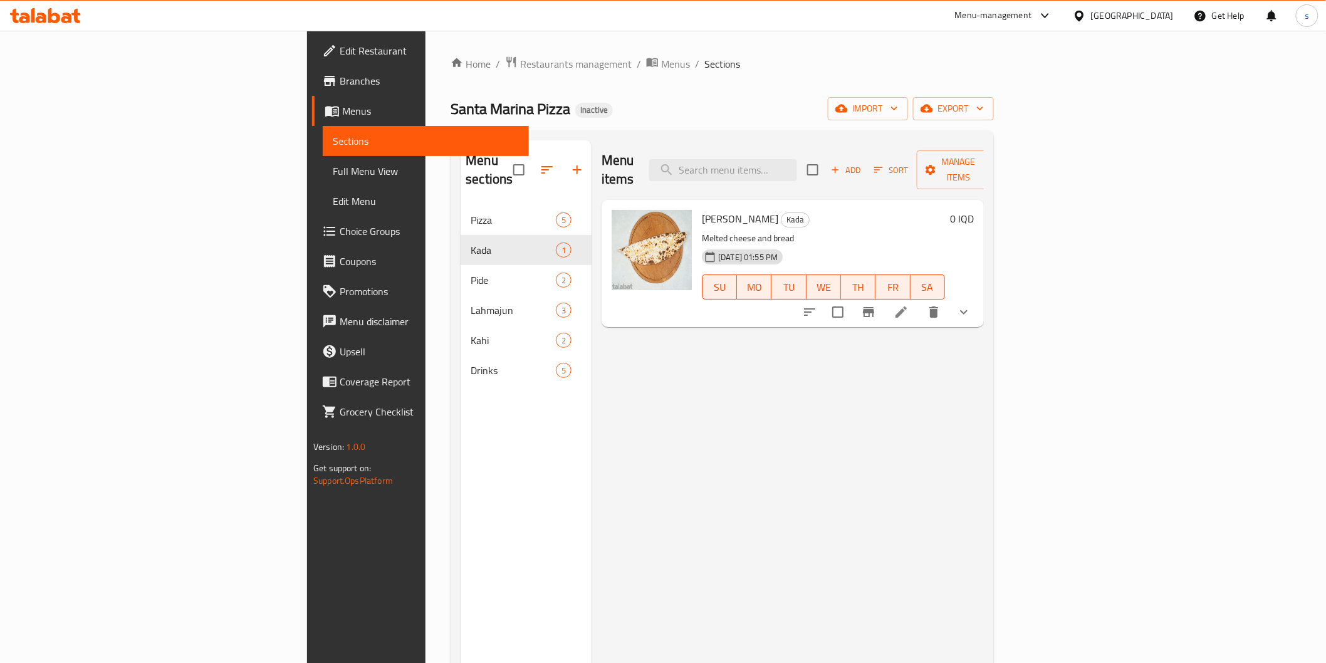
click at [340, 58] on span "Edit Restaurant" at bounding box center [429, 50] width 179 height 15
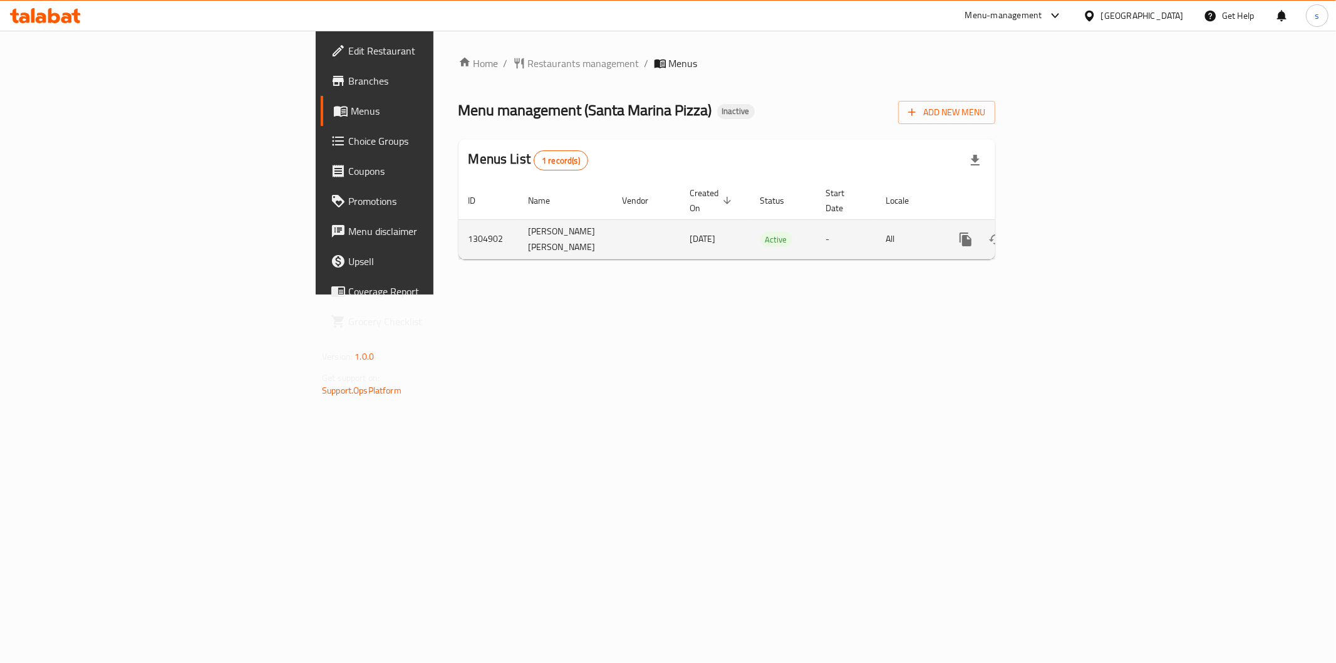
click at [1062, 234] on icon "enhanced table" at bounding box center [1056, 239] width 11 height 11
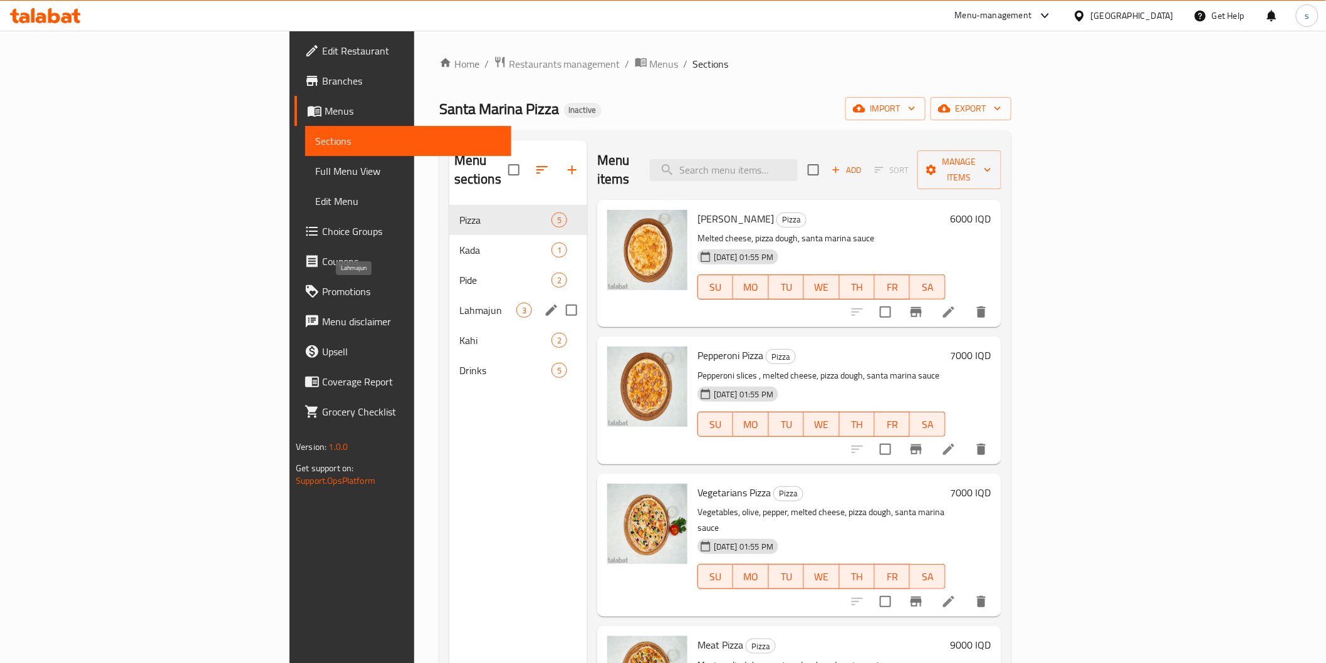
click at [459, 303] on span "Lahmajun" at bounding box center [487, 310] width 57 height 15
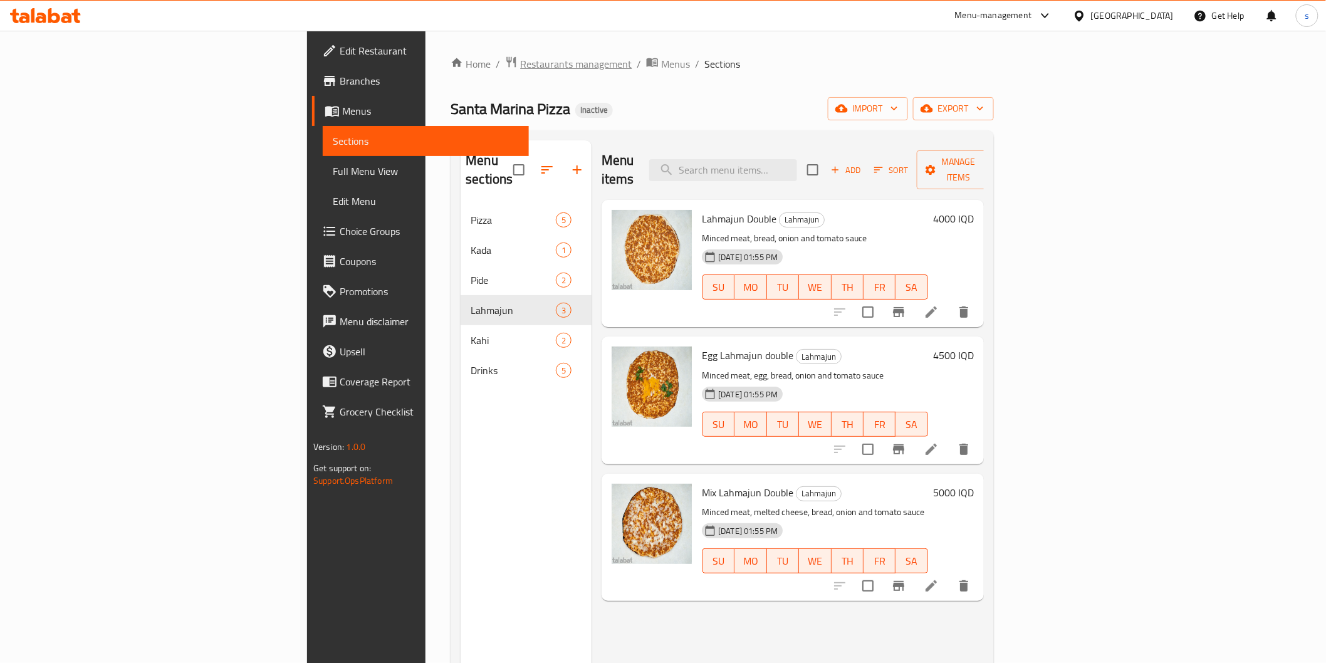
click at [520, 64] on span "Restaurants management" at bounding box center [576, 63] width 112 height 15
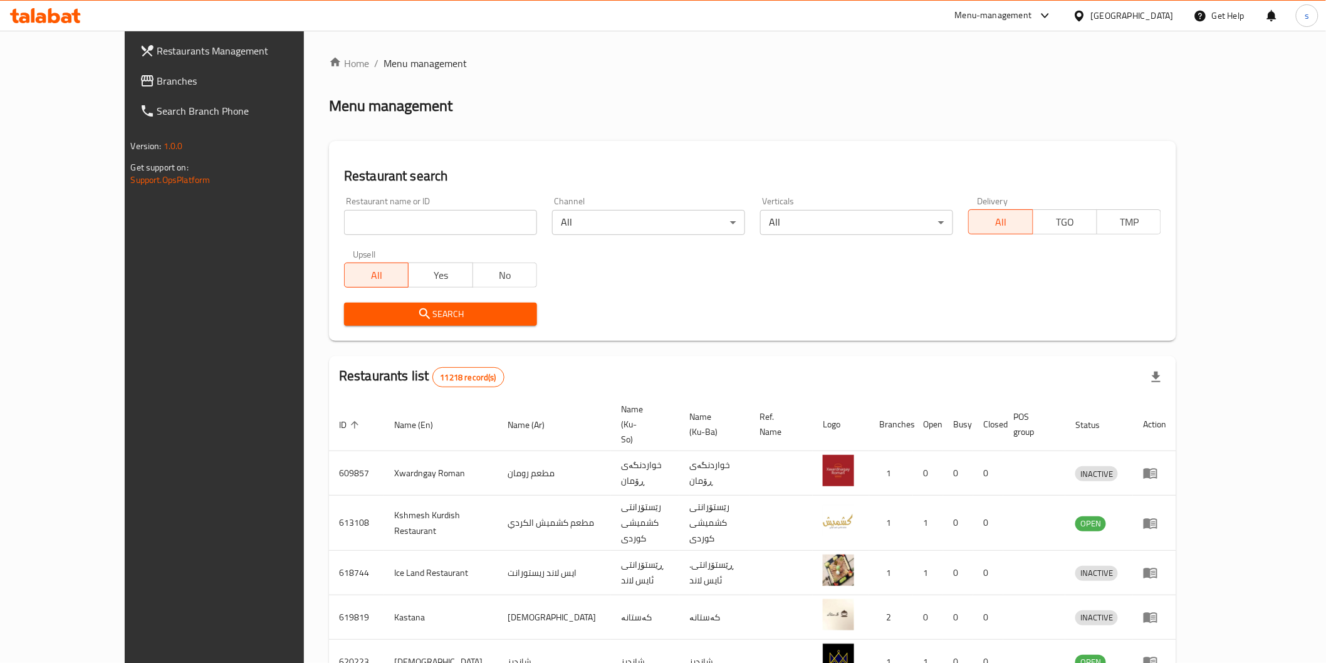
click at [66, 23] on div at bounding box center [45, 15] width 91 height 25
click at [66, 16] on icon at bounding box center [45, 15] width 71 height 15
